Goal: Task Accomplishment & Management: Manage account settings

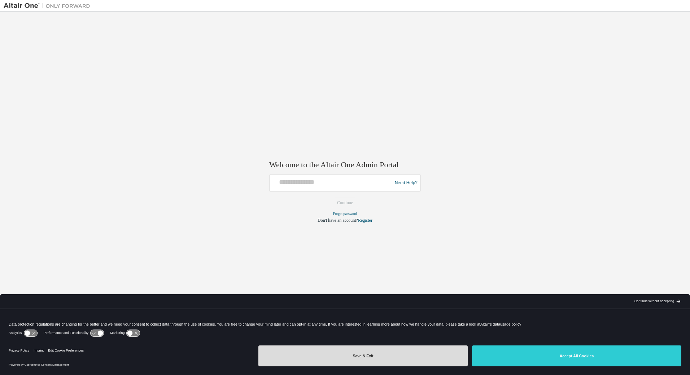
click at [351, 361] on button "Save & Exit" at bounding box center [362, 356] width 209 height 21
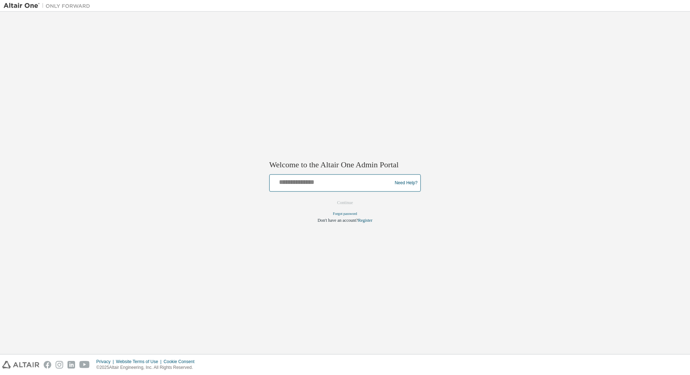
click at [341, 182] on input "text" at bounding box center [331, 181] width 119 height 10
type input "**********"
click at [341, 199] on button "Continue" at bounding box center [345, 203] width 31 height 11
